Goal: Find specific page/section: Find specific page/section

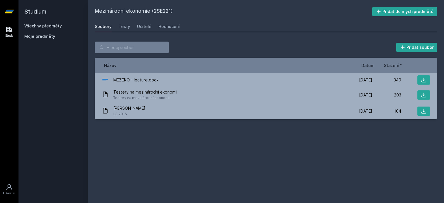
click at [40, 30] on div "Všechny předměty Moje předměty" at bounding box center [53, 32] width 58 height 18
click at [46, 24] on link "Všechny předměty" at bounding box center [43, 25] width 38 height 5
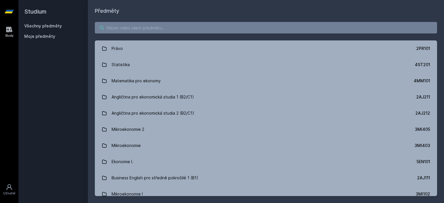
click at [117, 27] on input "search" at bounding box center [266, 28] width 342 height 12
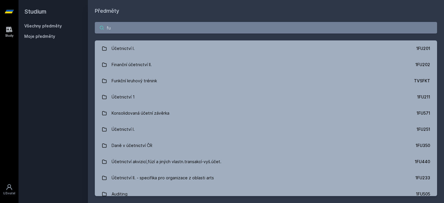
type input "f"
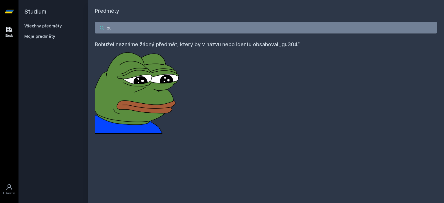
type input "g"
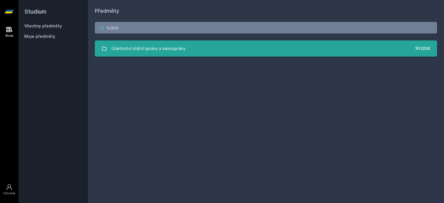
type input "fu304"
click at [286, 48] on link "Účetnictví státní správy a samosprávy 1FU304" at bounding box center [266, 48] width 342 height 16
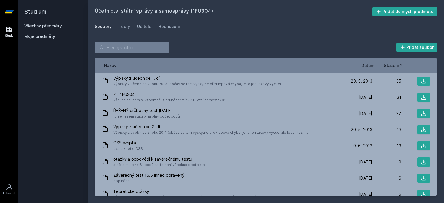
click at [364, 61] on div "Název Datum Stažení" at bounding box center [266, 65] width 342 height 15
drag, startPoint x: 371, startPoint y: 71, endPoint x: 368, endPoint y: 67, distance: 4.5
click at [368, 67] on div "Název Datum Stažení" at bounding box center [266, 65] width 342 height 15
click at [368, 67] on span "Datum" at bounding box center [367, 65] width 13 height 6
